Goal: Complete application form

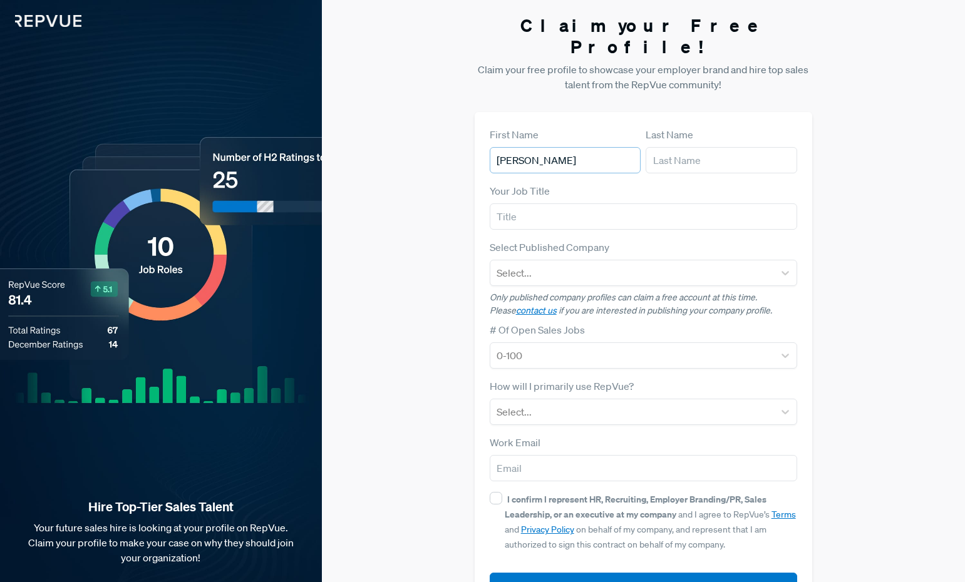
type input "[PERSON_NAME]"
type input "Untisz"
type input "Director of People Operations - Talent"
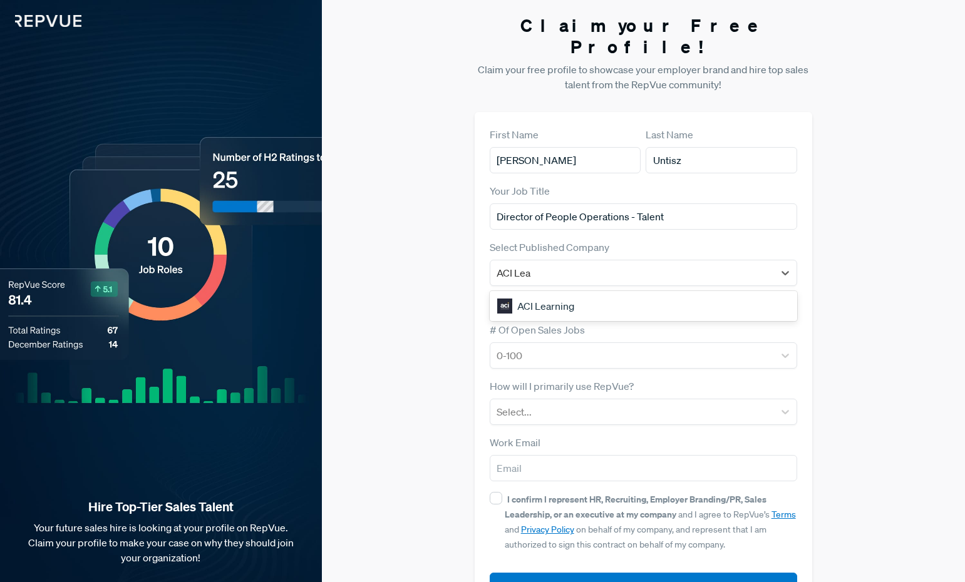
type input "ACI [PERSON_NAME]"
drag, startPoint x: 660, startPoint y: 282, endPoint x: 654, endPoint y: 284, distance: 6.7
click at [660, 294] on div "ACI Learning" at bounding box center [642, 306] width 307 height 25
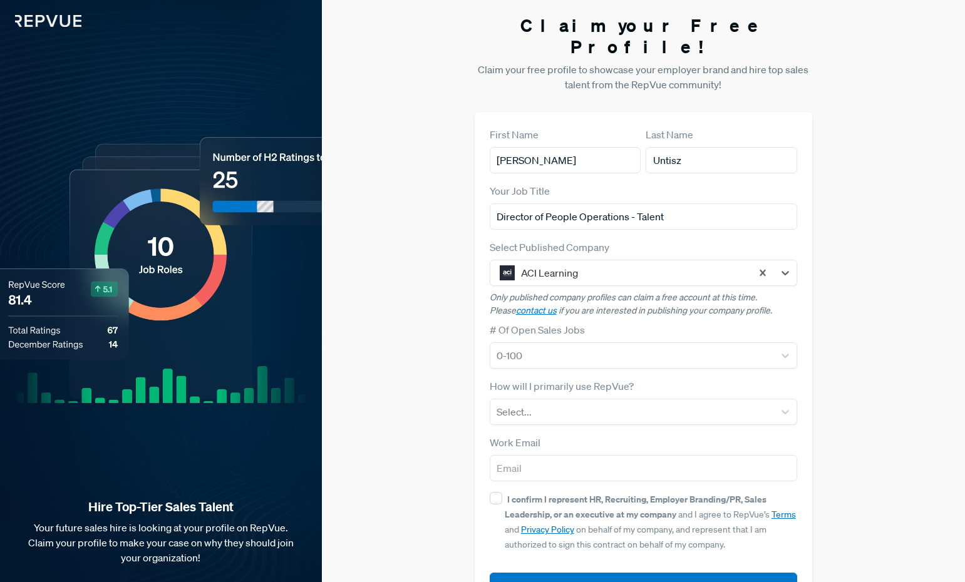
click at [901, 285] on div "Claim your Free Profile! Claim your free profile to showcase your employer bran…" at bounding box center [643, 315] width 643 height 630
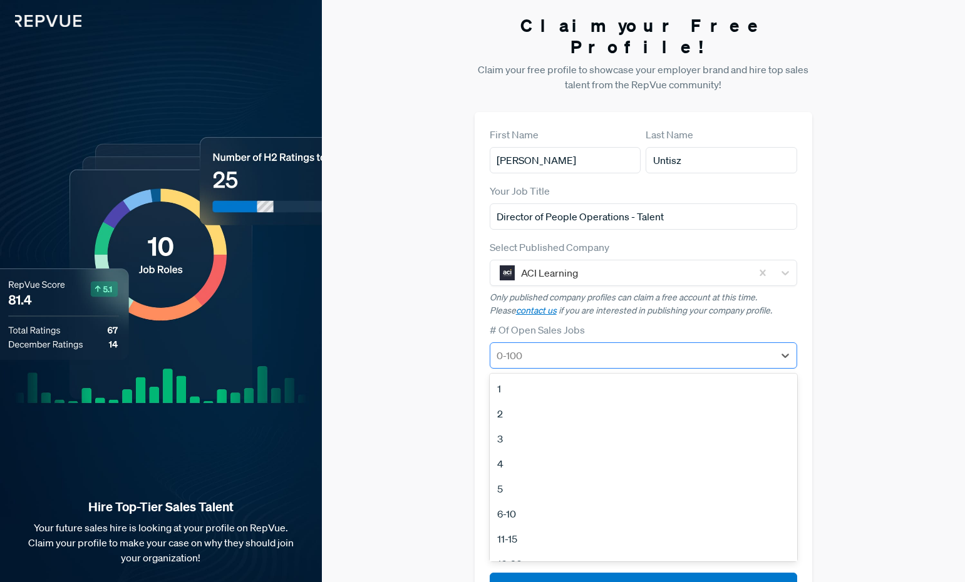
click at [575, 347] on div at bounding box center [631, 356] width 271 height 18
click at [497, 476] on div "5" at bounding box center [642, 488] width 307 height 25
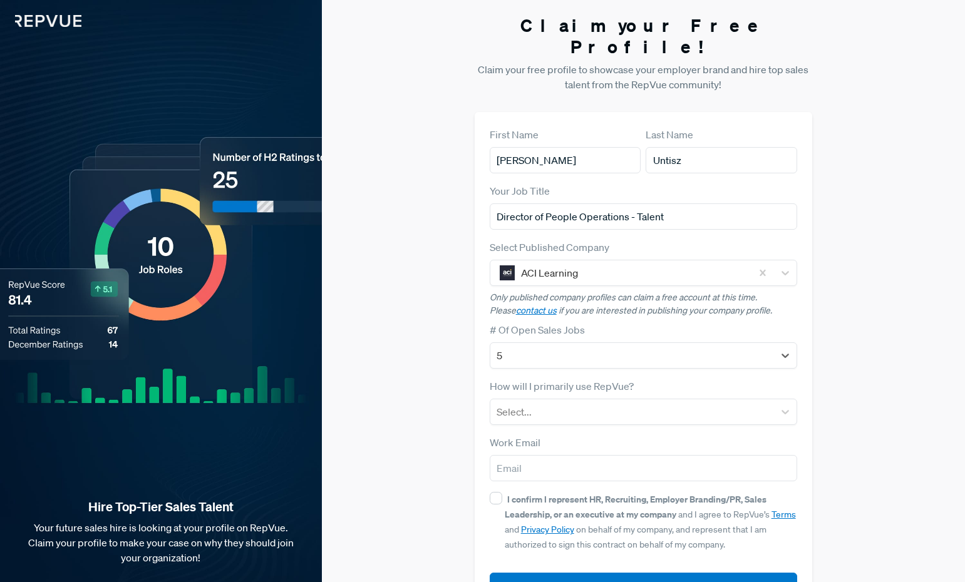
click at [449, 388] on div "Claim your Free Profile! Claim your free profile to showcase your employer bran…" at bounding box center [643, 315] width 643 height 630
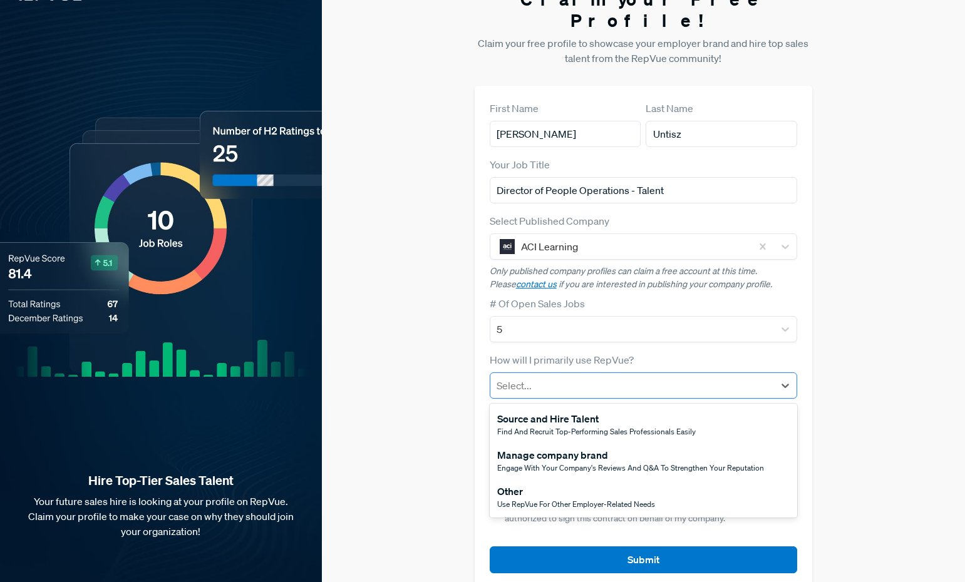
click at [541, 377] on div at bounding box center [631, 386] width 271 height 18
click at [543, 448] on div "Manage company brand" at bounding box center [630, 455] width 267 height 15
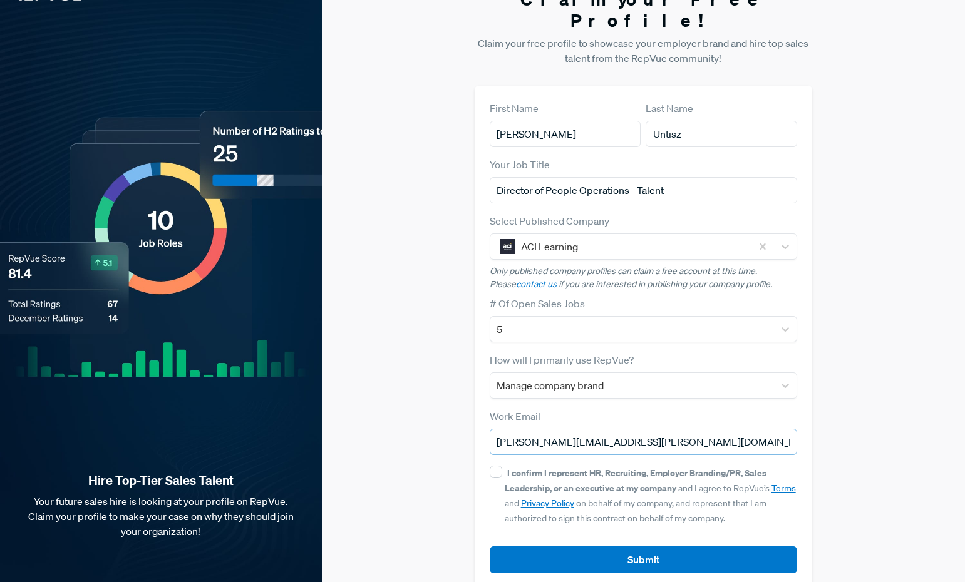
type input "[PERSON_NAME][EMAIL_ADDRESS][PERSON_NAME][DOMAIN_NAME]"
click at [486, 454] on div "First Name [PERSON_NAME] Last Name [PERSON_NAME] Your Job Title Director of Peo…" at bounding box center [642, 337] width 337 height 503
click at [492, 466] on input "I confirm I represent HR, Recruiting, Employer Branding/PR, Sales Leadership, o…" at bounding box center [495, 472] width 13 height 13
checkbox input "true"
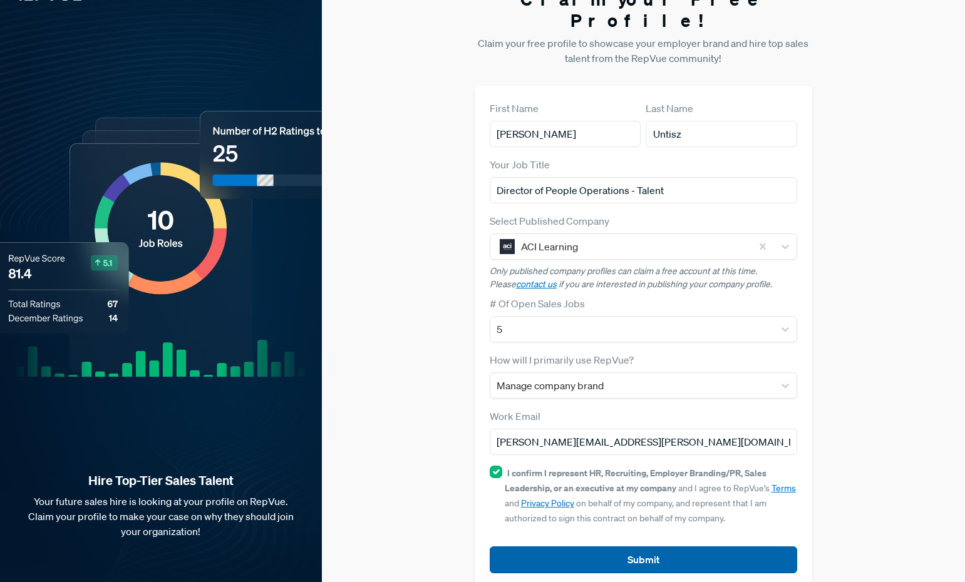
click at [638, 546] on button "Submit" at bounding box center [642, 559] width 307 height 27
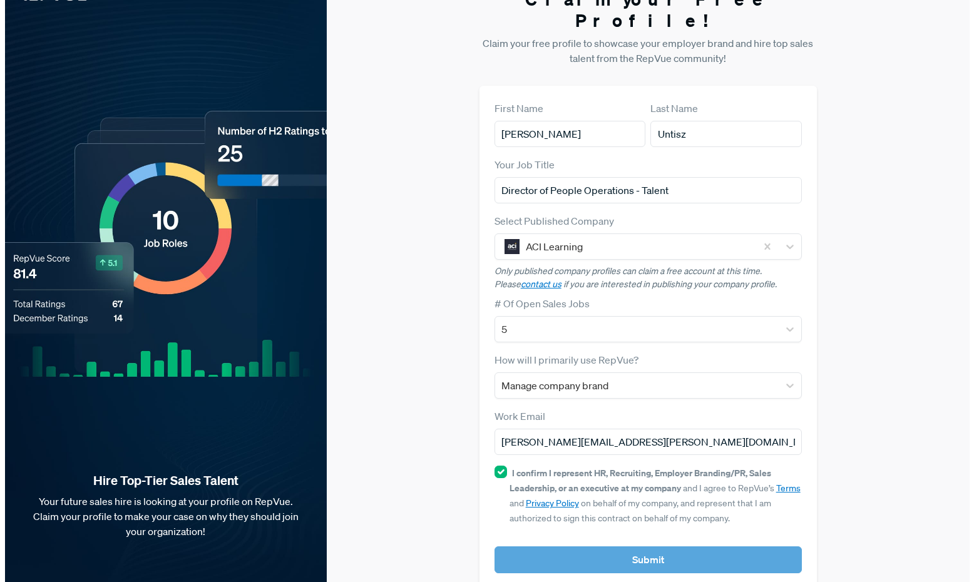
scroll to position [0, 0]
